Goal: Navigation & Orientation: Understand site structure

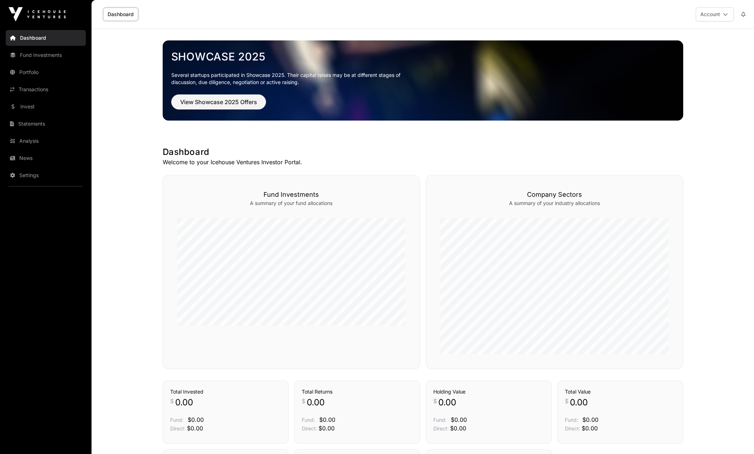
click at [51, 59] on link "Fund Investments" at bounding box center [46, 55] width 80 height 16
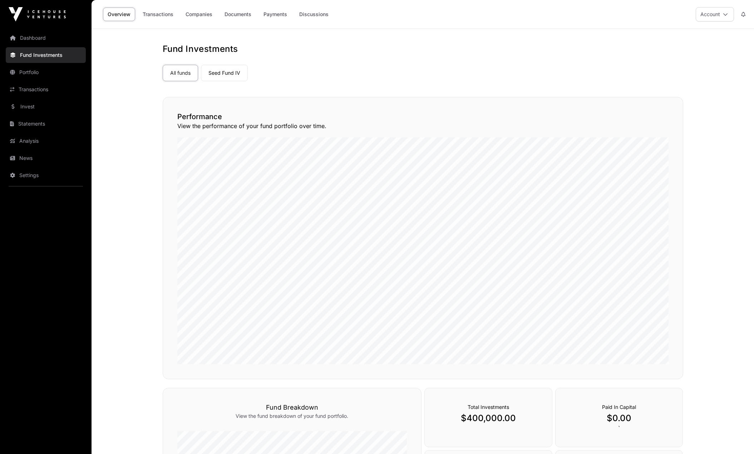
click at [47, 74] on link "Portfolio" at bounding box center [46, 72] width 80 height 16
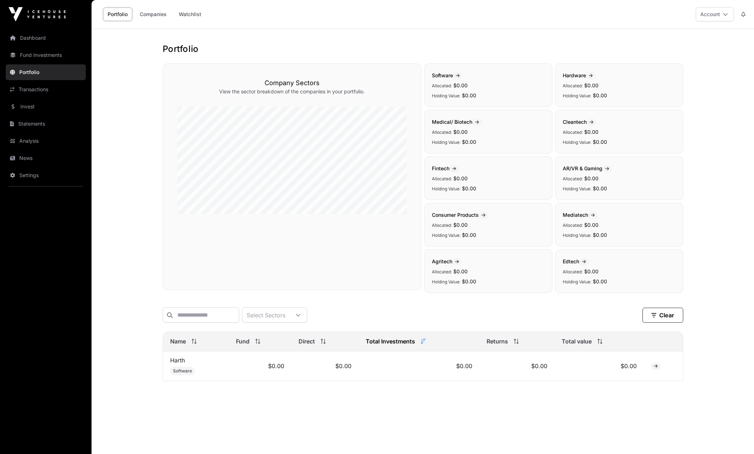
click at [35, 94] on link "Transactions" at bounding box center [46, 90] width 80 height 16
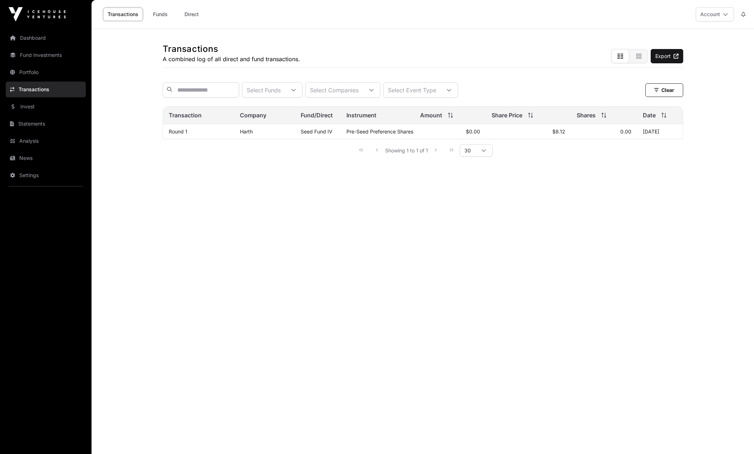
click at [32, 120] on link "Statements" at bounding box center [46, 124] width 80 height 16
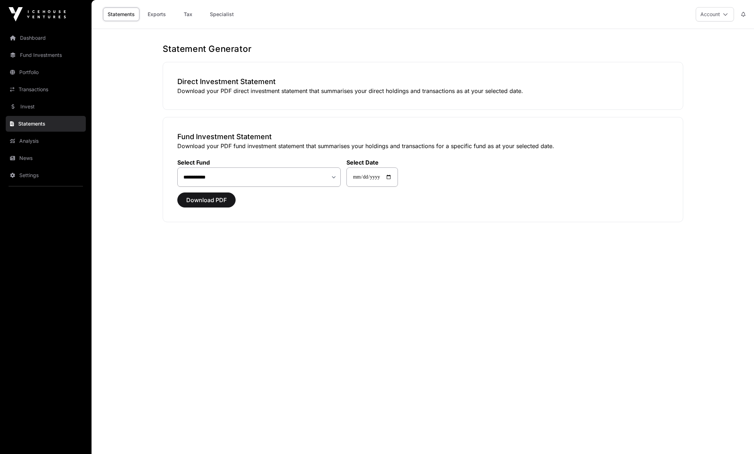
click at [31, 112] on link "Invest" at bounding box center [46, 107] width 80 height 16
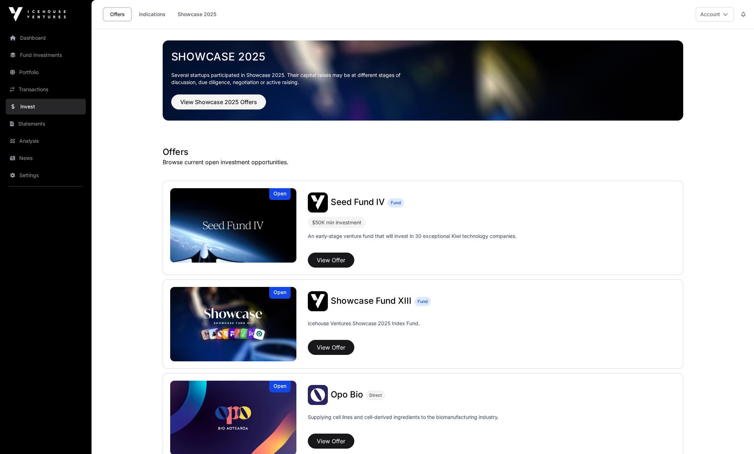
click at [37, 93] on link "Transactions" at bounding box center [46, 90] width 80 height 16
